Goal: Transaction & Acquisition: Purchase product/service

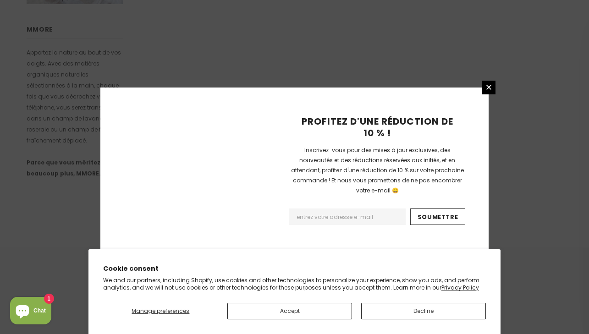
scroll to position [646, 0]
